Goal: Complete application form

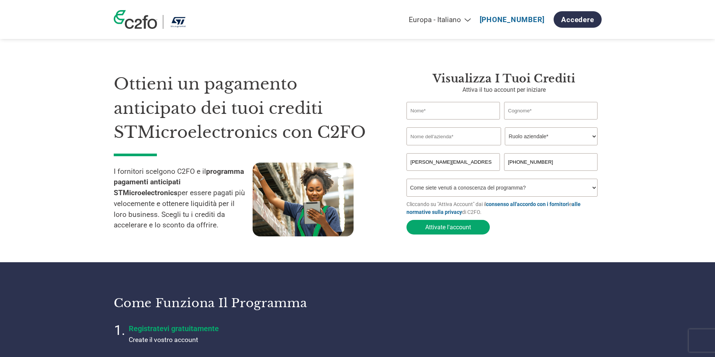
select select "it-IT"
click at [464, 163] on input "[PERSON_NAME][EMAIL_ADDRESS][DOMAIN_NAME]" at bounding box center [453, 162] width 94 height 18
drag, startPoint x: 464, startPoint y: 163, endPoint x: 367, endPoint y: 163, distance: 97.1
click at [367, 163] on div "Ottieni un pagamento anticipato dei tuoi crediti STMicroelectronics con C2FO I …" at bounding box center [358, 140] width 488 height 197
type input "[EMAIL_ADDRESS][DOMAIN_NAME]"
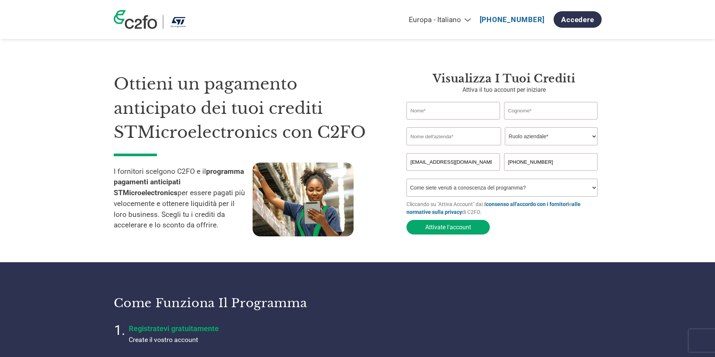
click at [446, 113] on input "text" at bounding box center [453, 111] width 94 height 18
type input "[PERSON_NAME]"
type input "matera"
click at [436, 143] on input "text" at bounding box center [453, 137] width 95 height 18
type input "MEMBRANE SRL"
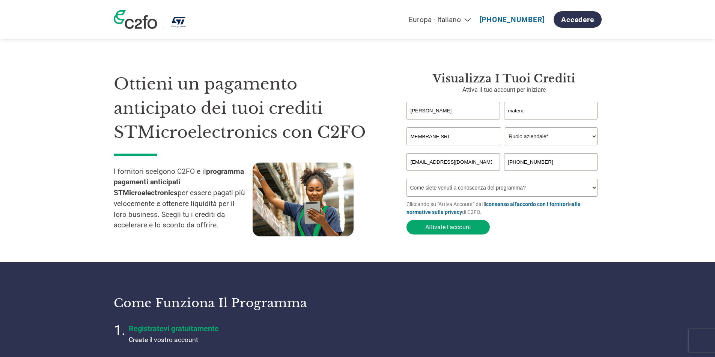
click at [593, 138] on select "Ruolo aziendale* CFO Controllore finanziario Gestore crediti Direttore finanzia…" at bounding box center [550, 137] width 93 height 18
click at [504, 128] on select "Ruolo aziendale* CFO Controllore finanziario Gestore crediti Direttore finanzia…" at bounding box center [550, 137] width 93 height 18
click at [591, 136] on select "Ruolo aziendale* CFO Controllore finanziario Gestore crediti Direttore finanzia…" at bounding box center [550, 137] width 93 height 18
select select "OTHER"
click at [504, 128] on select "Ruolo aziendale* CFO Controllore finanziario Gestore crediti Direttore finanzia…" at bounding box center [550, 137] width 93 height 18
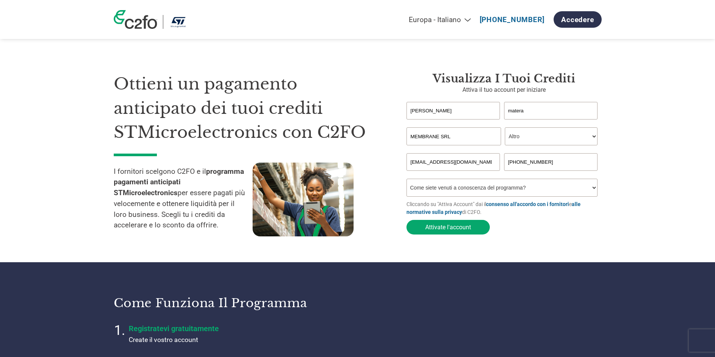
drag, startPoint x: 434, startPoint y: 109, endPoint x: 394, endPoint y: 109, distance: 39.8
click at [394, 109] on div "Ottieni un pagamento anticipato dei tuoi crediti STMicroelectronics con C2FO I …" at bounding box center [358, 140] width 488 height 197
type input "b"
type input "[PERSON_NAME]"
type input "Matera"
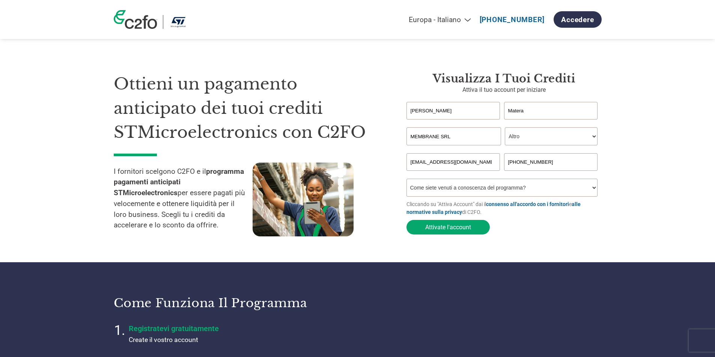
click at [592, 189] on select "Come siete venuti a conoscenza del programma? Abbiamo ricevuto una lettera Tram…" at bounding box center [501, 188] width 191 height 18
select select "Email"
click at [406, 181] on select "Come siete venuti a conoscenza del programma? Abbiamo ricevuto una lettera Tram…" at bounding box center [501, 188] width 191 height 18
click at [450, 227] on button "Attivate l'account" at bounding box center [447, 227] width 83 height 15
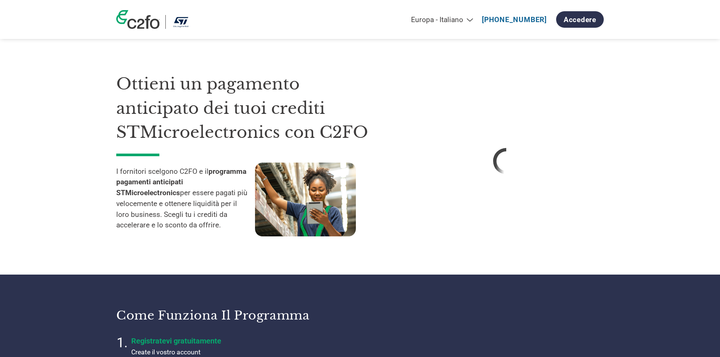
select select "it-IT"
